Goal: Information Seeking & Learning: Learn about a topic

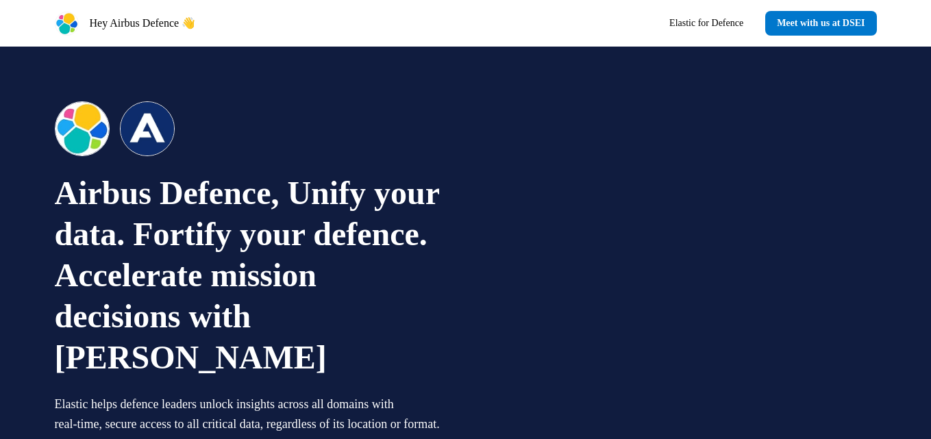
click at [439, 11] on div "Hey Airbus Defence 👋 Elastic for Defence Meet with us at [GEOGRAPHIC_DATA]" at bounding box center [466, 23] width 905 height 47
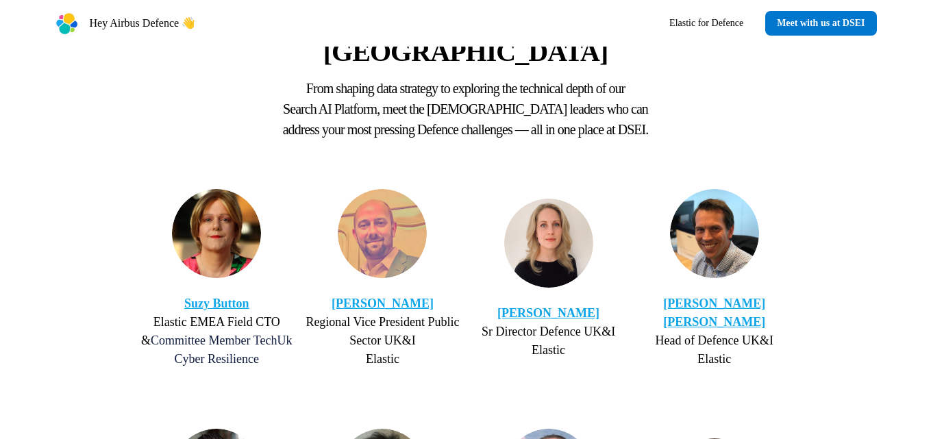
scroll to position [2330, 0]
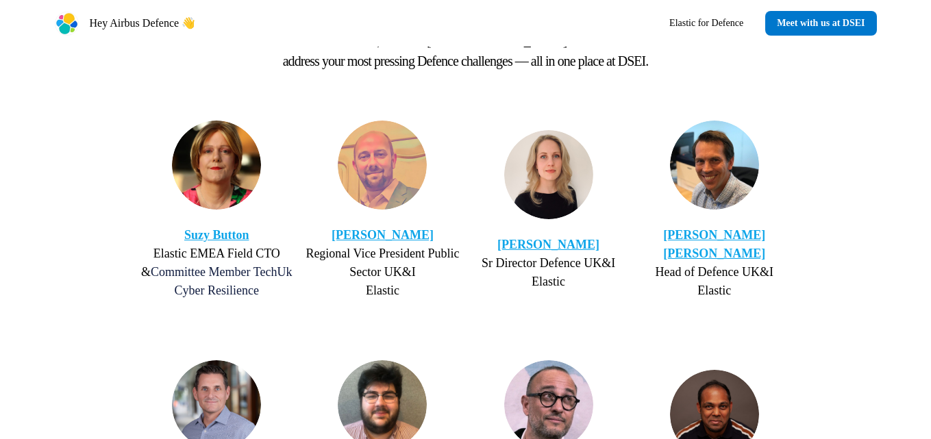
drag, startPoint x: 918, startPoint y: 11, endPoint x: 883, endPoint y: 199, distance: 191.8
click at [883, 199] on div "Let’s meet at DSEI From shaping data strategy to exploring the technical depth …" at bounding box center [466, 356] width 905 height 979
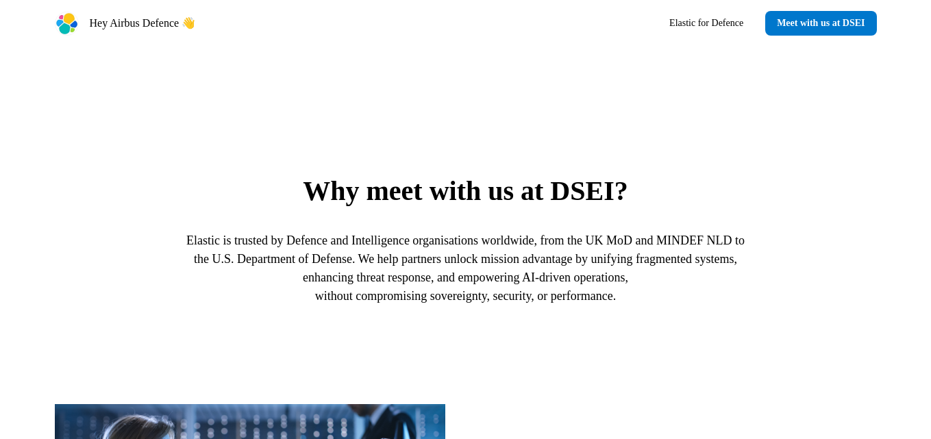
scroll to position [685, 0]
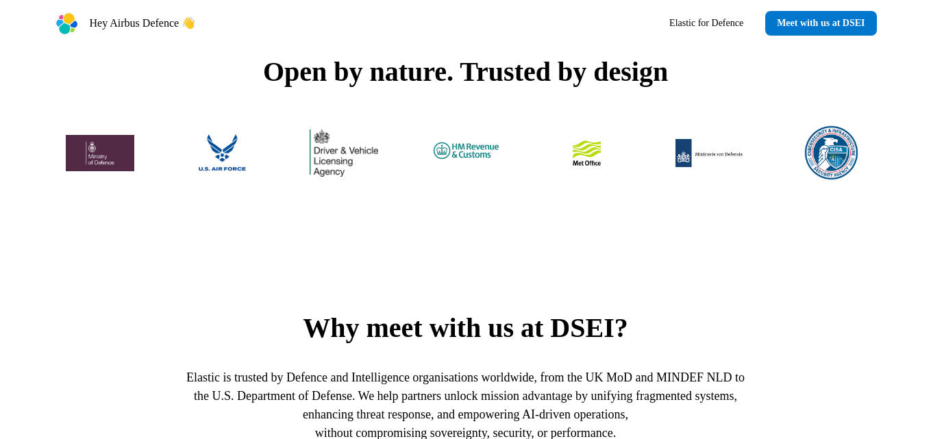
click at [906, 195] on div "Open by nature. Trusted by design" at bounding box center [466, 121] width 905 height 249
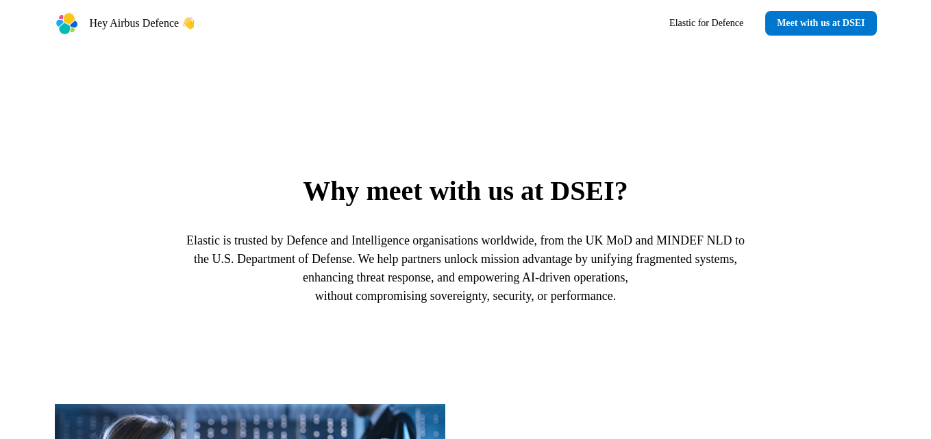
scroll to position [891, 0]
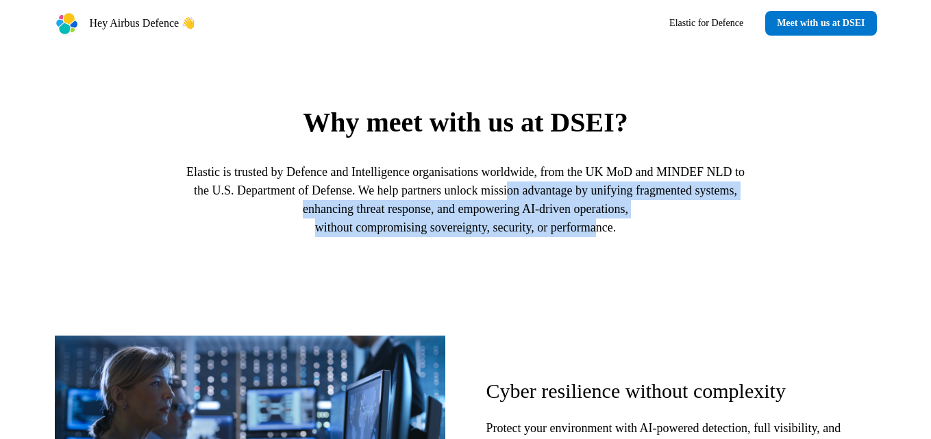
drag, startPoint x: 538, startPoint y: 156, endPoint x: 609, endPoint y: 192, distance: 79.4
click at [608, 193] on p "Elastic is trusted by Defence and Intelligence organisations worldwide, from th…" at bounding box center [466, 200] width 576 height 74
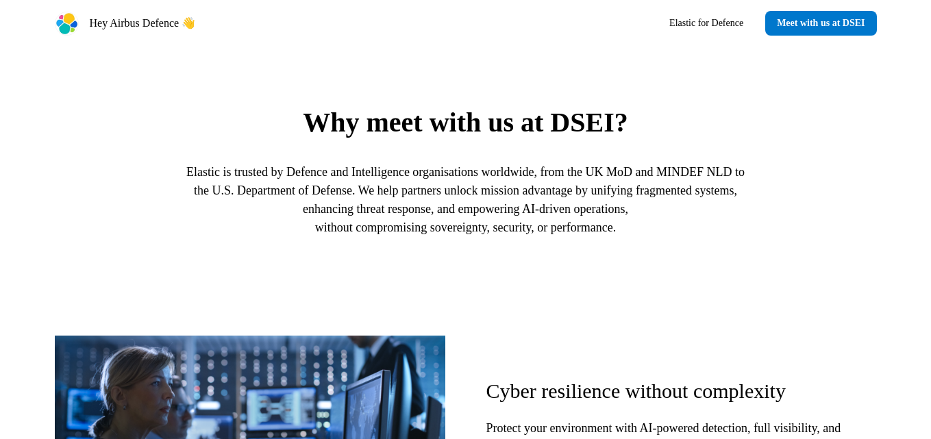
click at [711, 206] on div "Elastic is trusted by Defence and Intelligence organisations worldwide, from th…" at bounding box center [466, 200] width 576 height 107
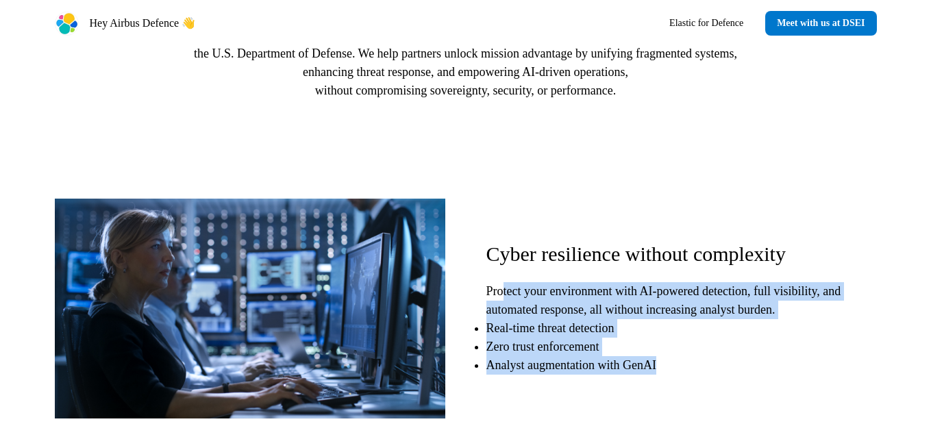
drag, startPoint x: 505, startPoint y: 256, endPoint x: 696, endPoint y: 332, distance: 205.1
click at [696, 332] on p "Protect your environment with AI-powered detection, full visibility, and automa…" at bounding box center [670, 328] width 366 height 93
click at [696, 356] on li "Analyst augmentation with GenAI" at bounding box center [670, 365] width 366 height 19
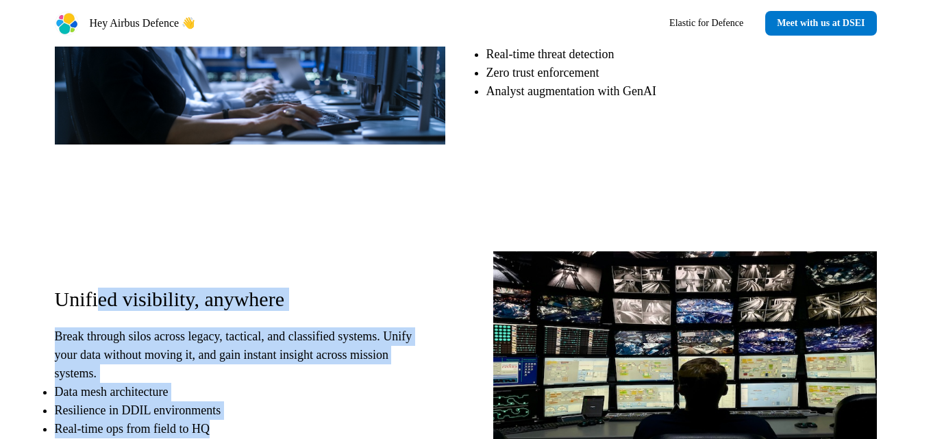
scroll to position [1309, 0]
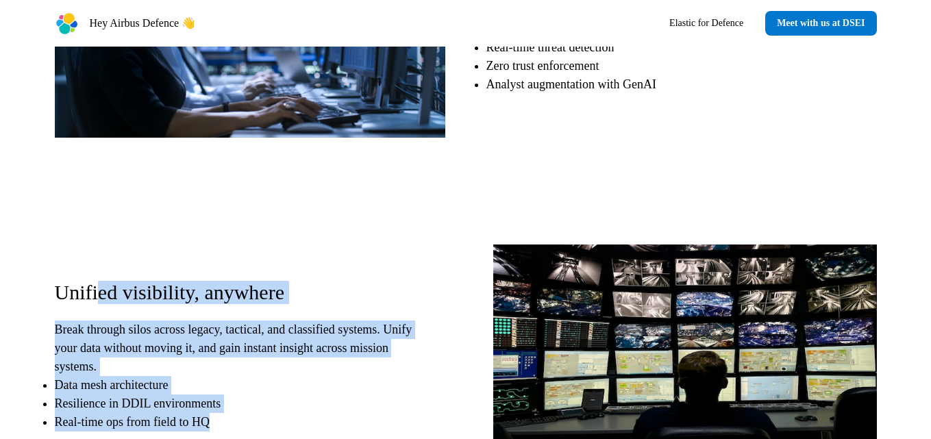
drag, startPoint x: 97, startPoint y: 260, endPoint x: 285, endPoint y: 407, distance: 238.7
click at [281, 414] on div "Unified visibility, anywhere Break through silos across legacy, tactical, and c…" at bounding box center [466, 356] width 822 height 274
click at [298, 413] on li "Real-time ops from field to HQ" at bounding box center [234, 422] width 359 height 19
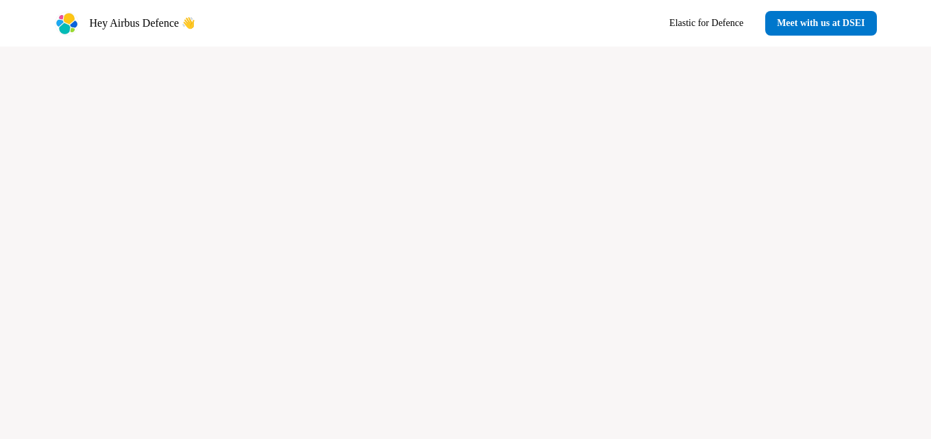
scroll to position [3708, 0]
